Goal: Communication & Community: Participate in discussion

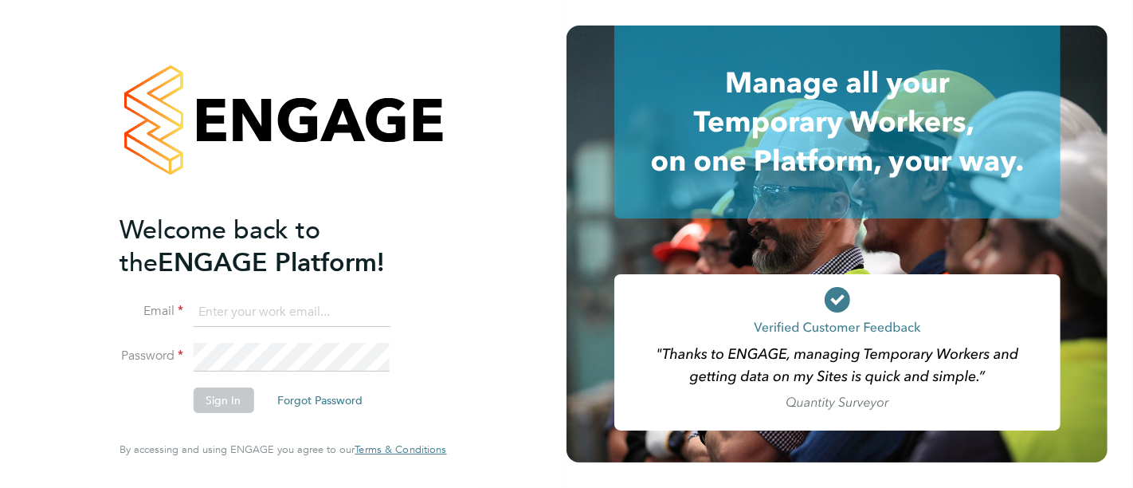
type input "cheri@enhancecatering.co.uk"
click at [233, 197] on button "Sign In" at bounding box center [223, 399] width 61 height 25
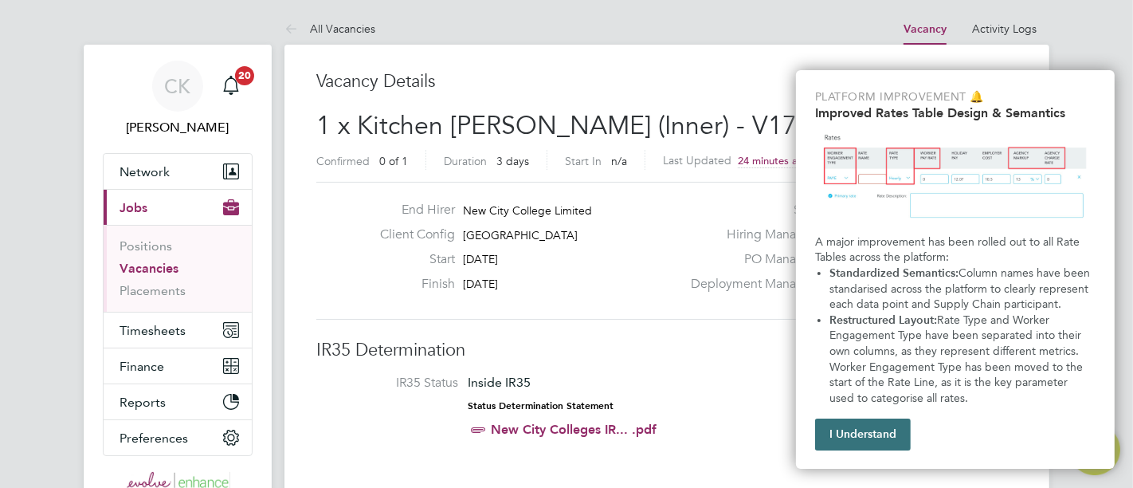
click at [881, 426] on button "I Understand" at bounding box center [863, 434] width 96 height 32
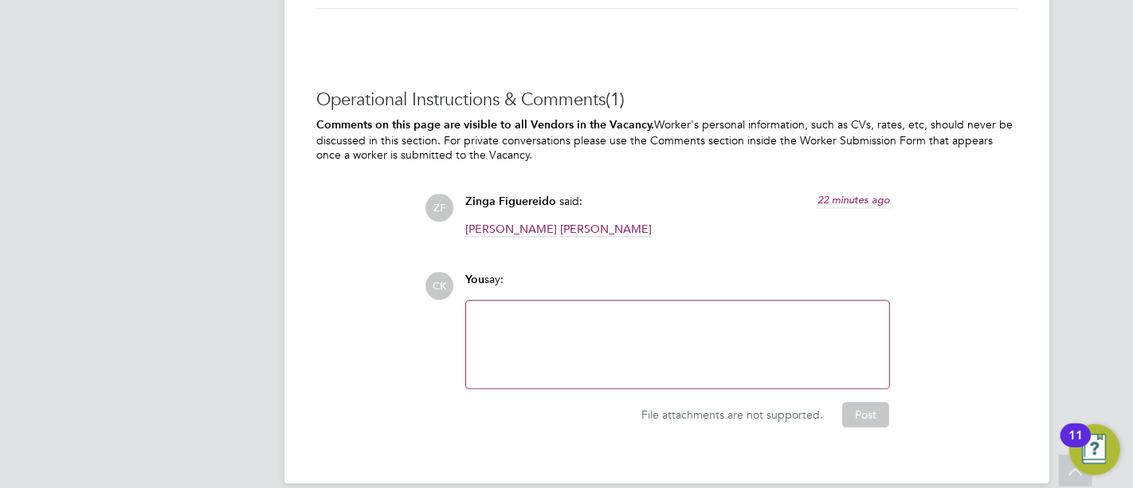
scroll to position [3382, 0]
click at [589, 309] on div at bounding box center [678, 343] width 404 height 69
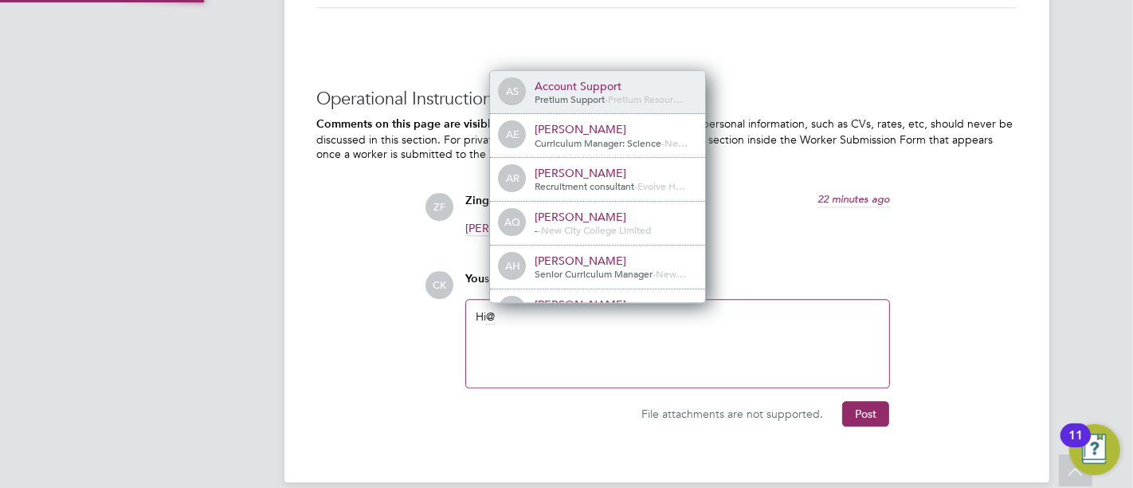
scroll to position [14, 160]
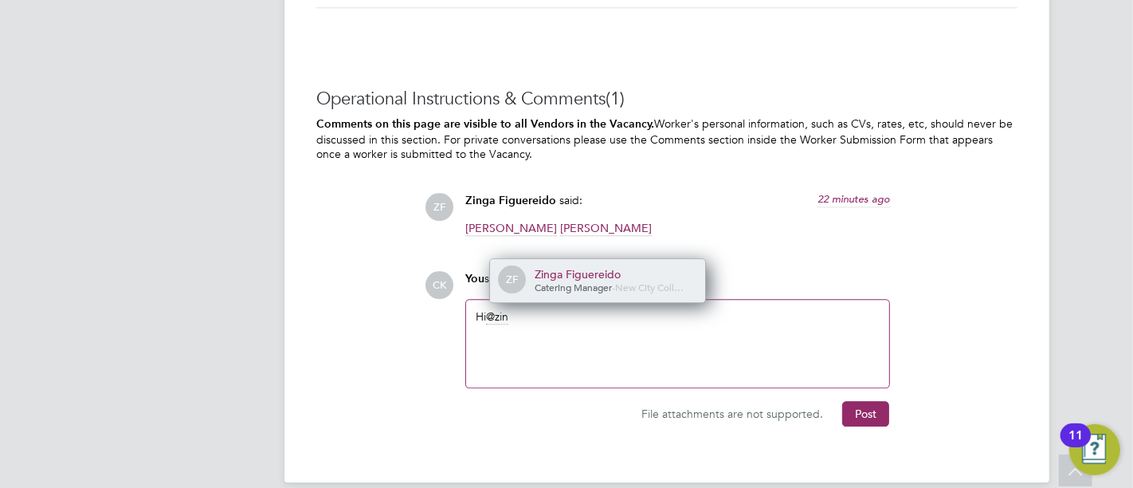
click at [623, 267] on div "Zinga Figuereido" at bounding box center [614, 274] width 159 height 14
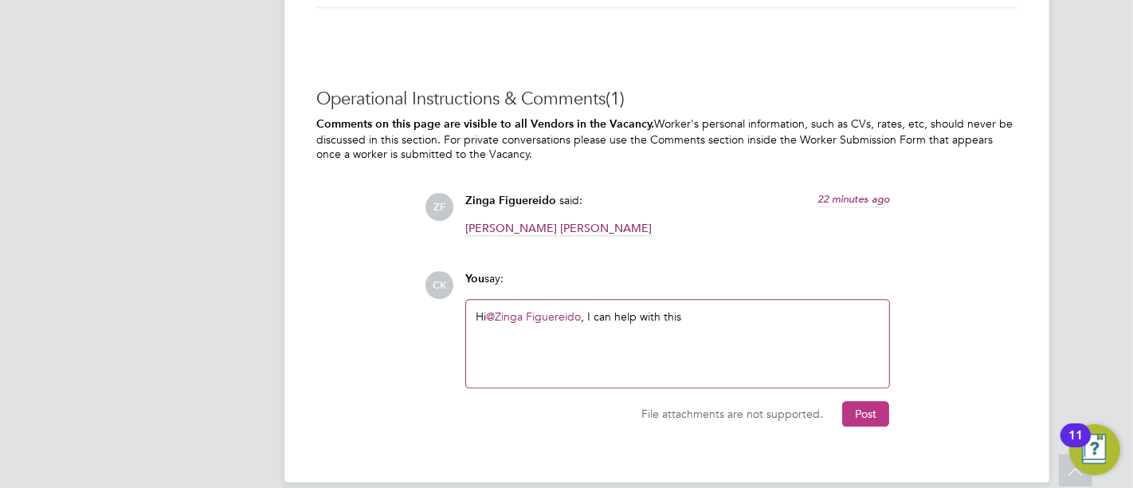
click at [861, 401] on button "Post" at bounding box center [865, 413] width 47 height 25
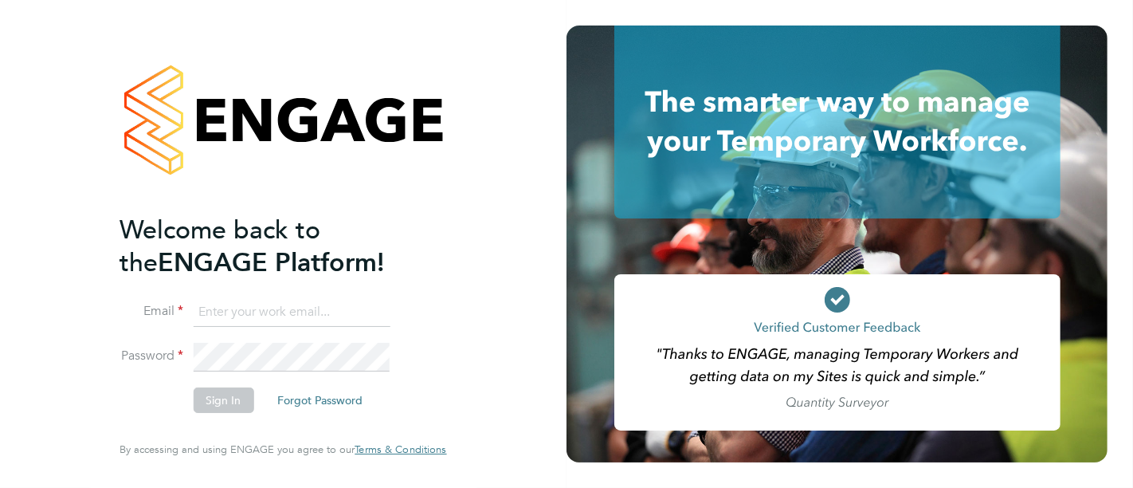
type input "cheri@enhancecatering.co.uk"
click at [214, 403] on button "Sign In" at bounding box center [223, 399] width 61 height 25
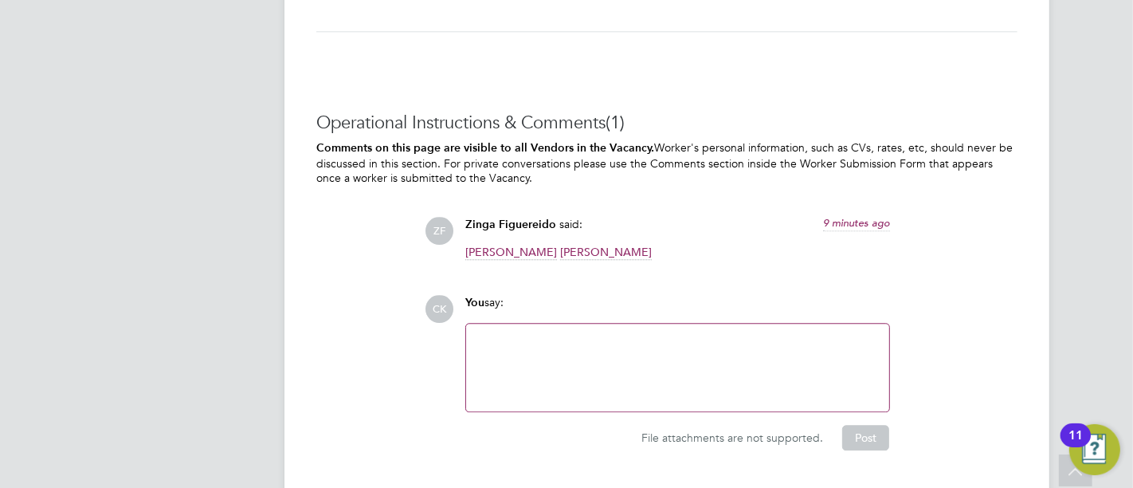
scroll to position [3382, 0]
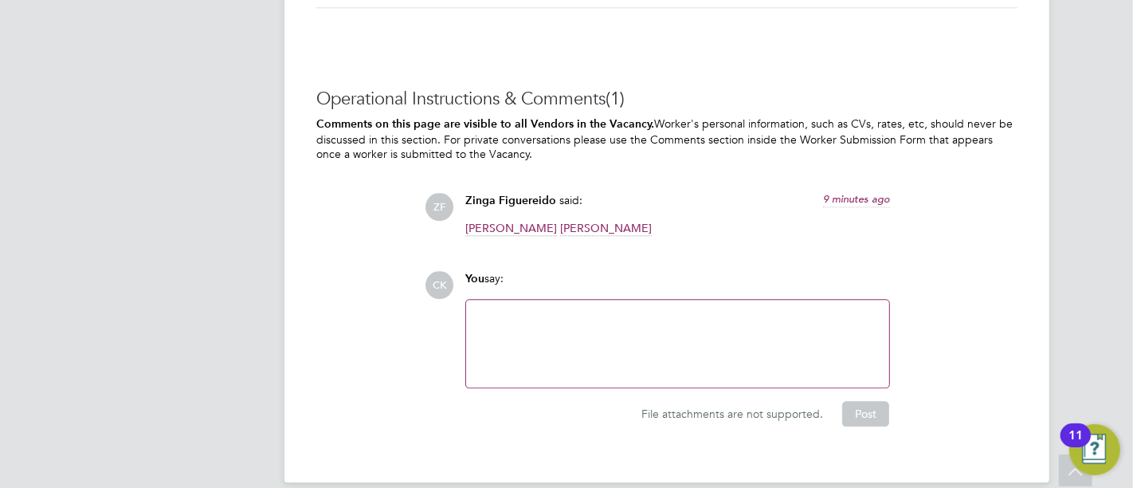
click at [559, 310] on div at bounding box center [678, 343] width 404 height 69
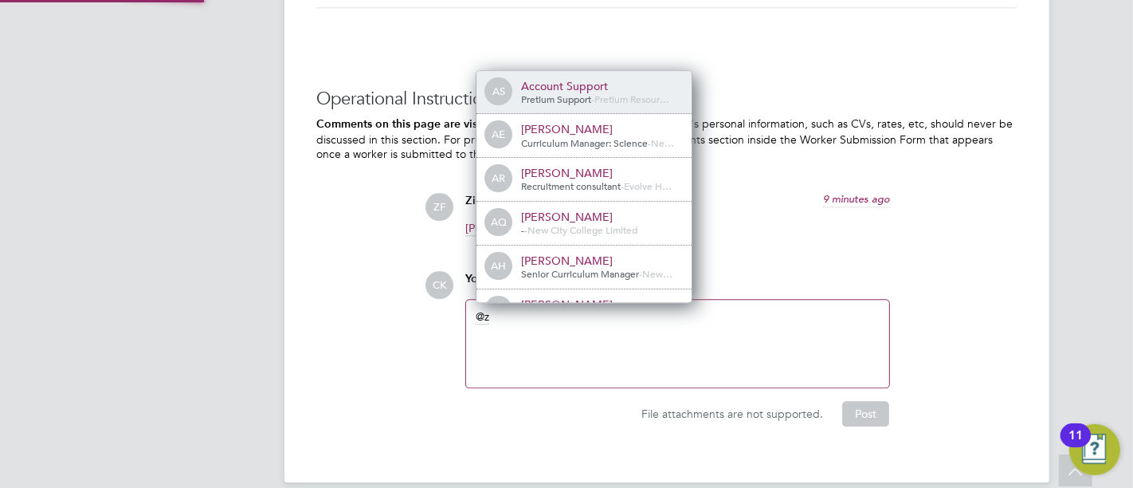
scroll to position [14, 160]
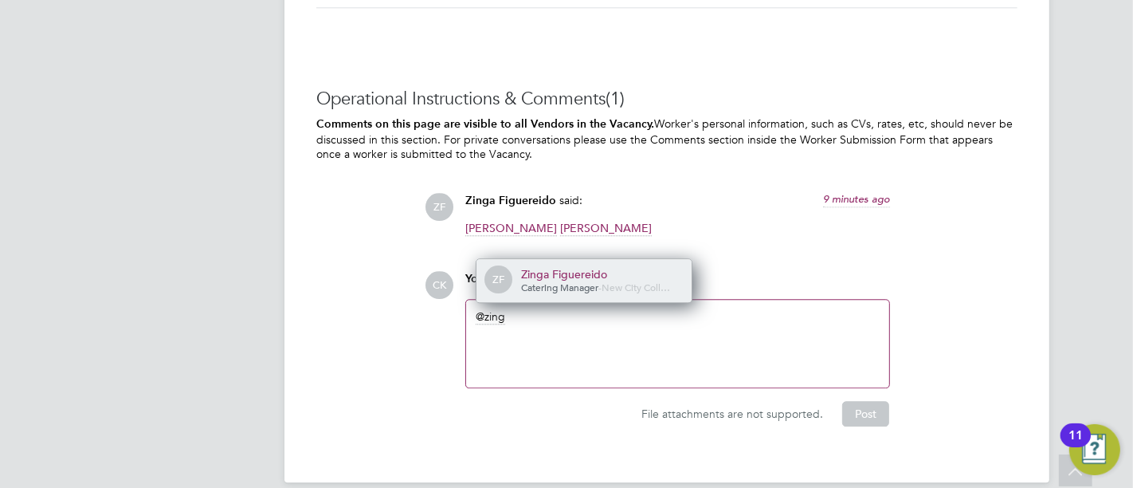
click at [574, 267] on div "Zinga Figuereido" at bounding box center [600, 274] width 159 height 14
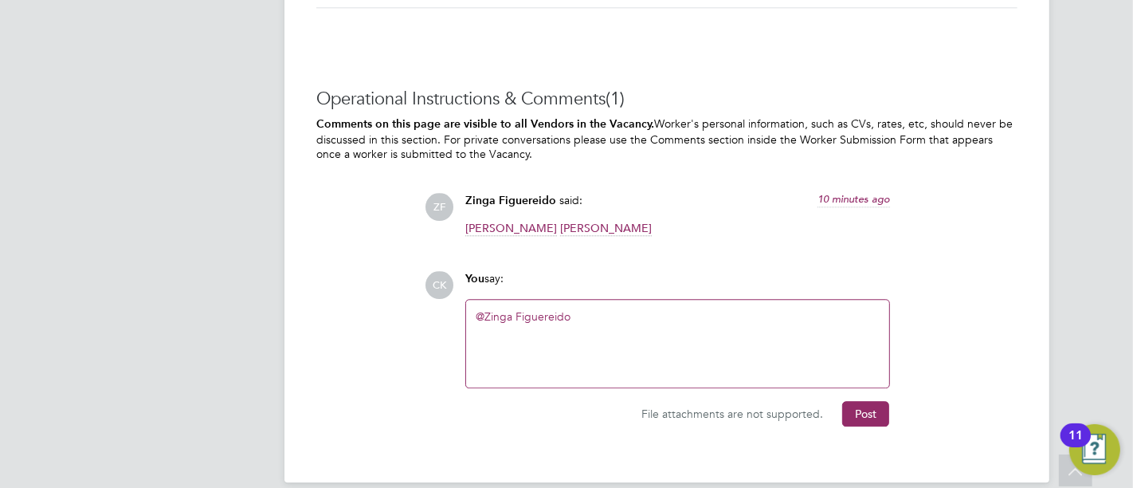
click at [590, 309] on div "@Zinga Figuereido ​" at bounding box center [678, 343] width 404 height 69
click at [849, 401] on button "Post" at bounding box center [865, 413] width 47 height 25
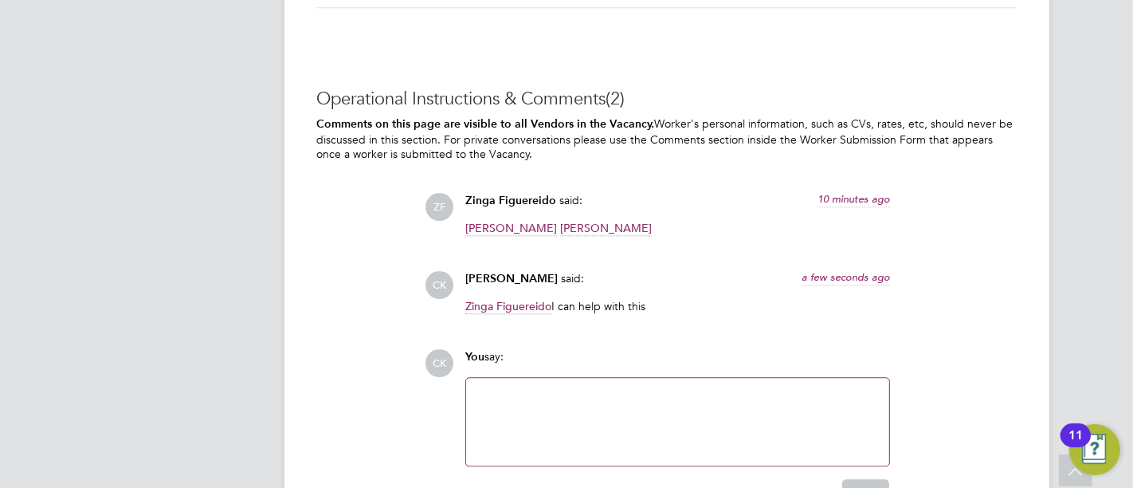
click at [589, 221] on span "[PERSON_NAME]" at bounding box center [606, 228] width 92 height 15
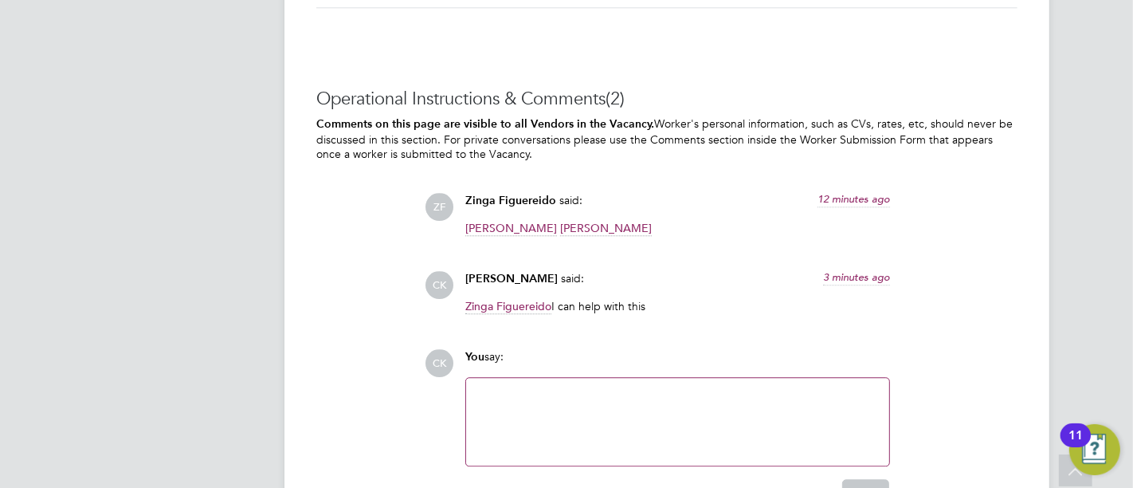
click at [601, 221] on span "[PERSON_NAME]" at bounding box center [606, 228] width 92 height 15
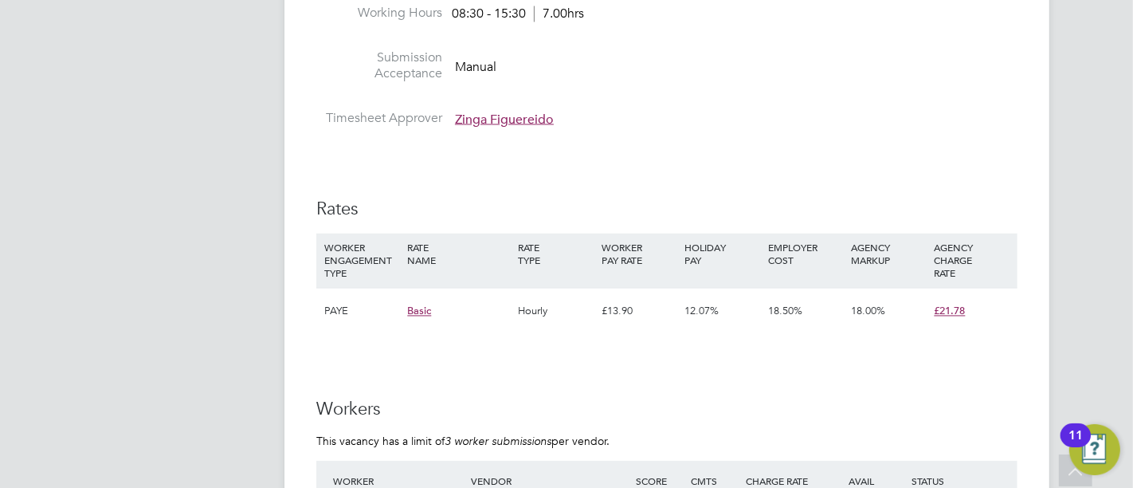
scroll to position [2567, 0]
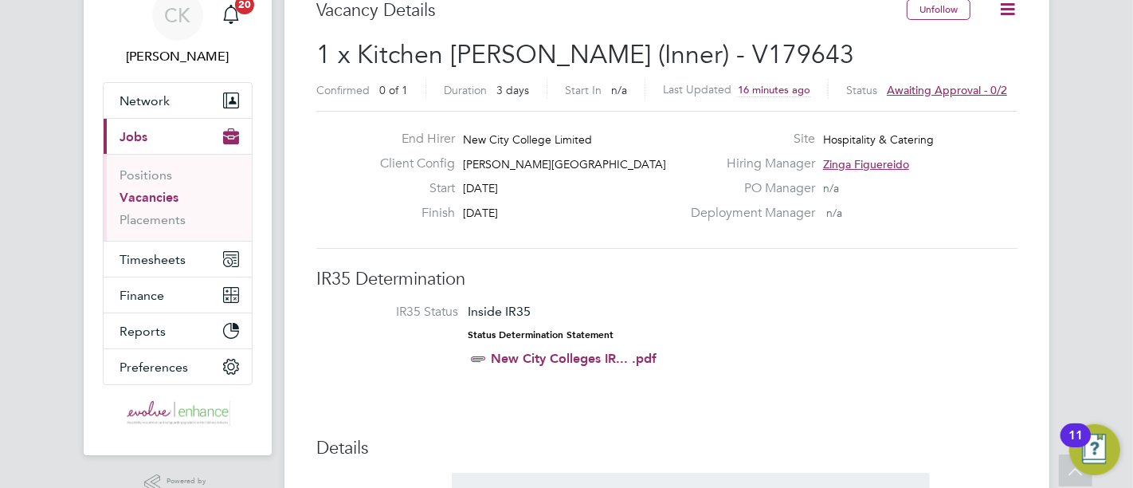
scroll to position [0, 0]
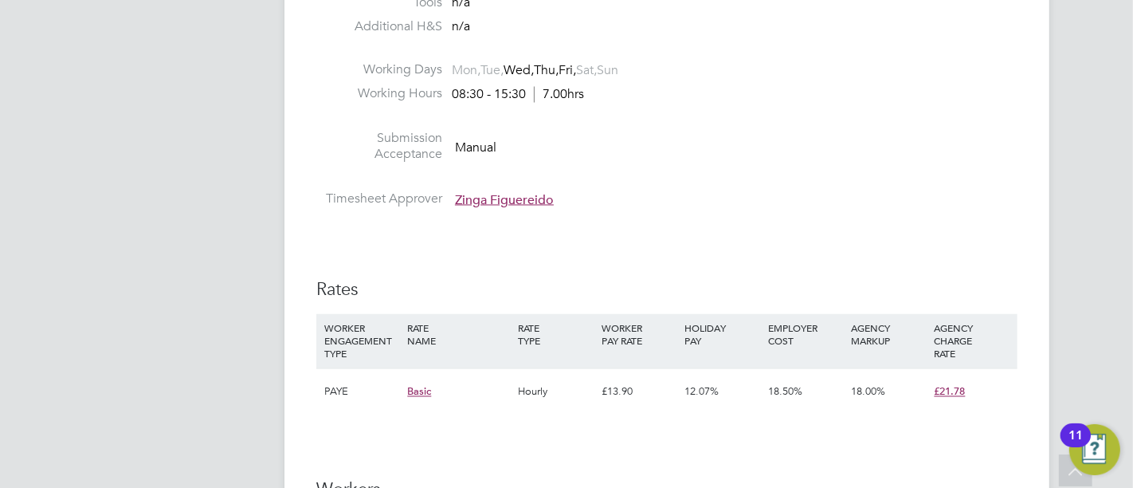
scroll to position [2479, 0]
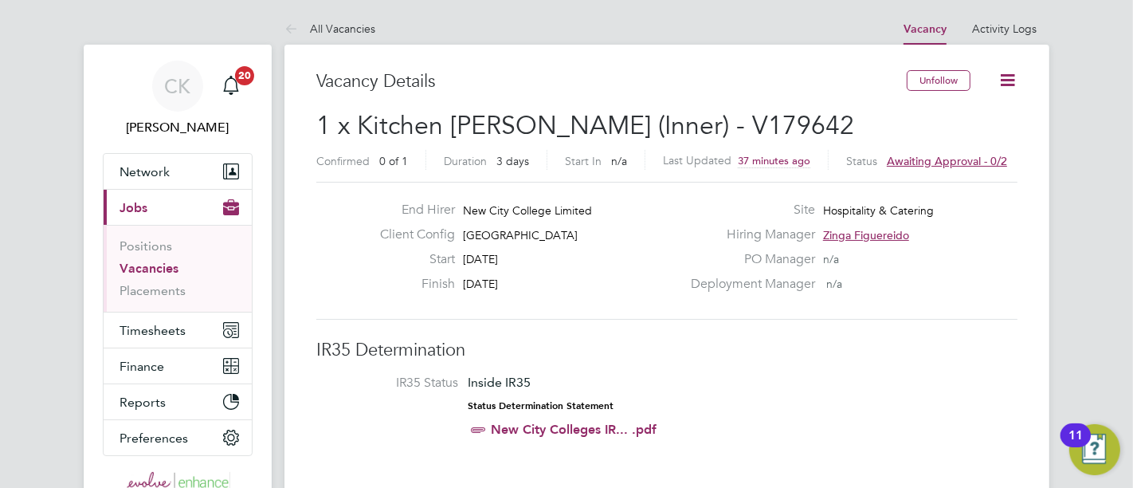
click at [840, 389] on li "IR35 Status Inside IR35 Status Determination Statement New City Colleges IR... …" at bounding box center [666, 409] width 669 height 69
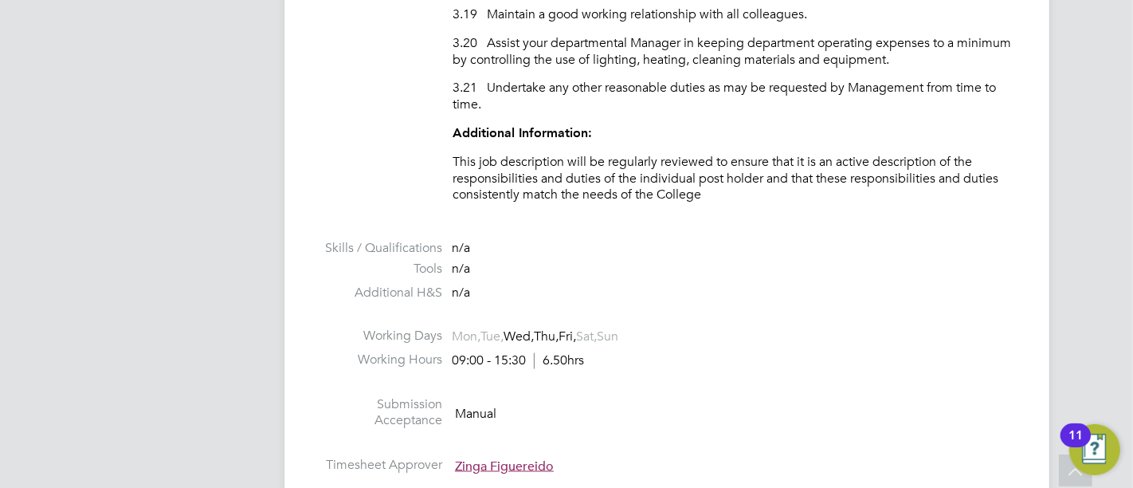
scroll to position [2372, 0]
